Goal: Task Accomplishment & Management: Manage account settings

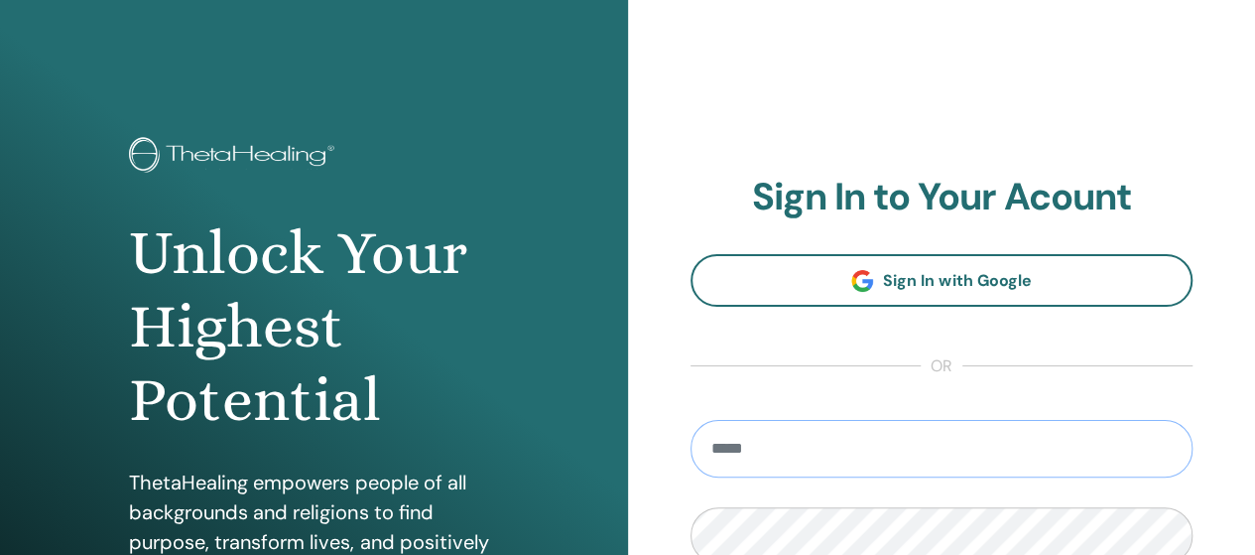
click at [1060, 428] on input "email" at bounding box center [942, 449] width 503 height 58
type input "**********"
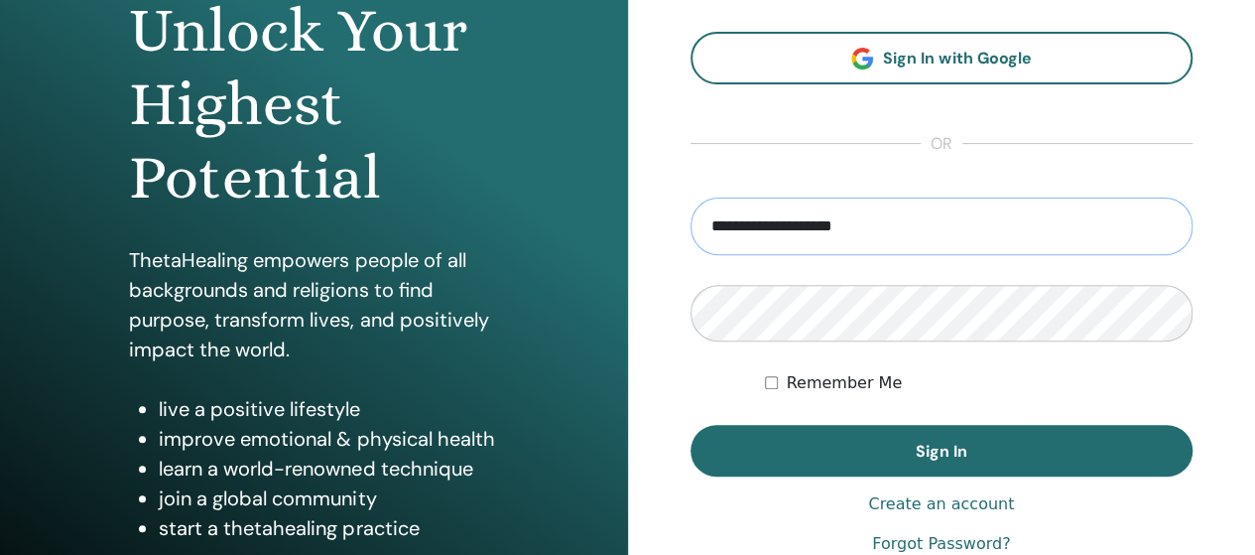
scroll to position [224, 0]
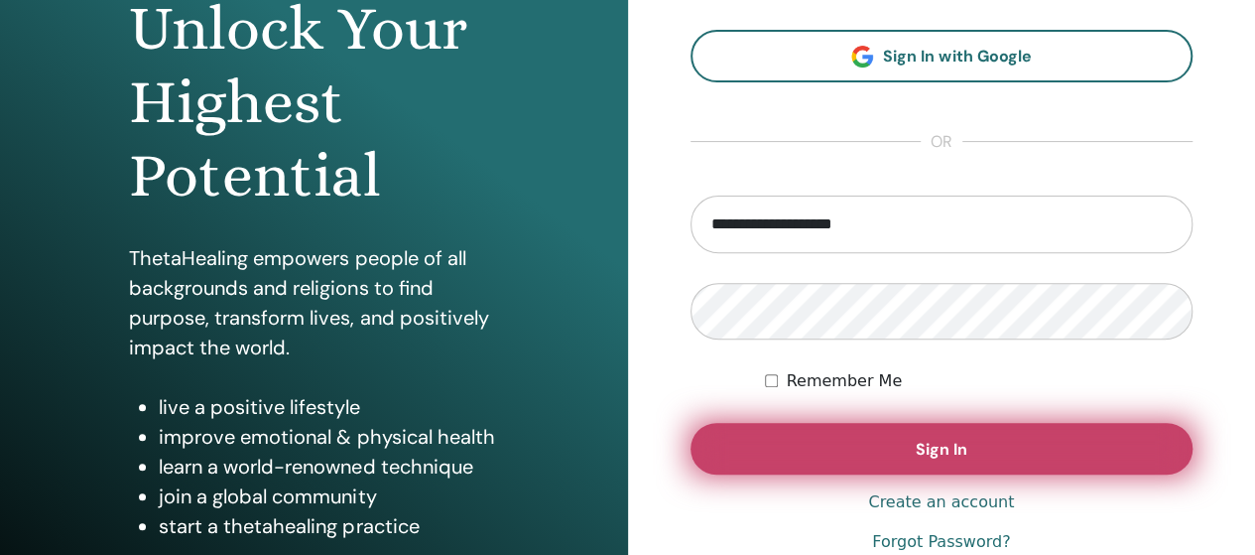
click at [899, 432] on button "Sign In" at bounding box center [942, 449] width 503 height 52
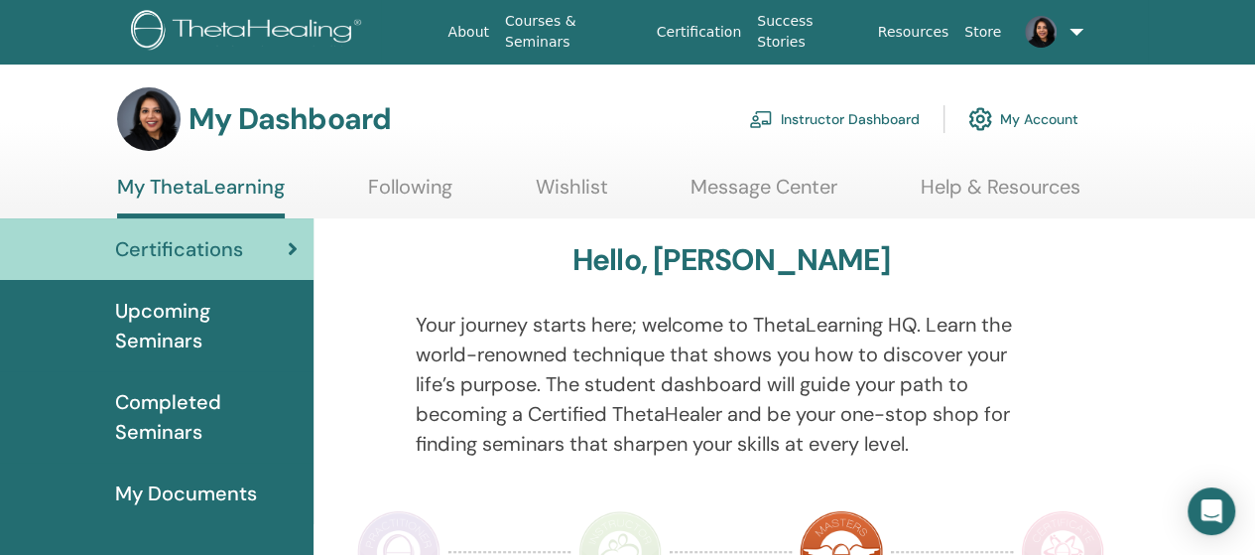
click at [1064, 33] on link at bounding box center [1048, 32] width 79 height 64
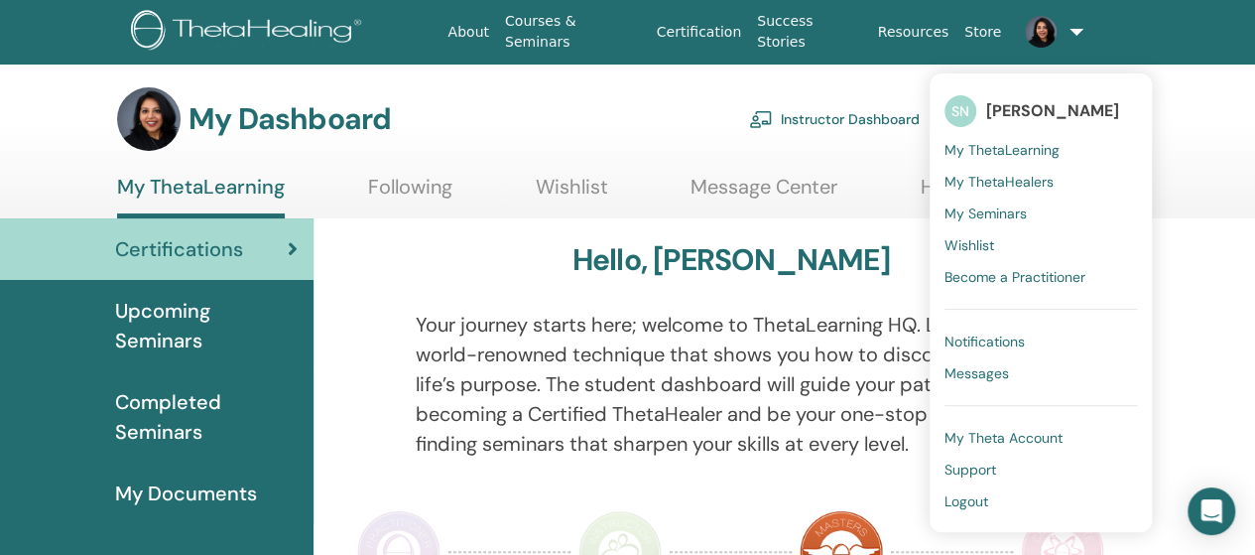
click at [965, 492] on span "Logout" at bounding box center [967, 501] width 44 height 18
